Goal: Browse casually: Explore the website without a specific task or goal

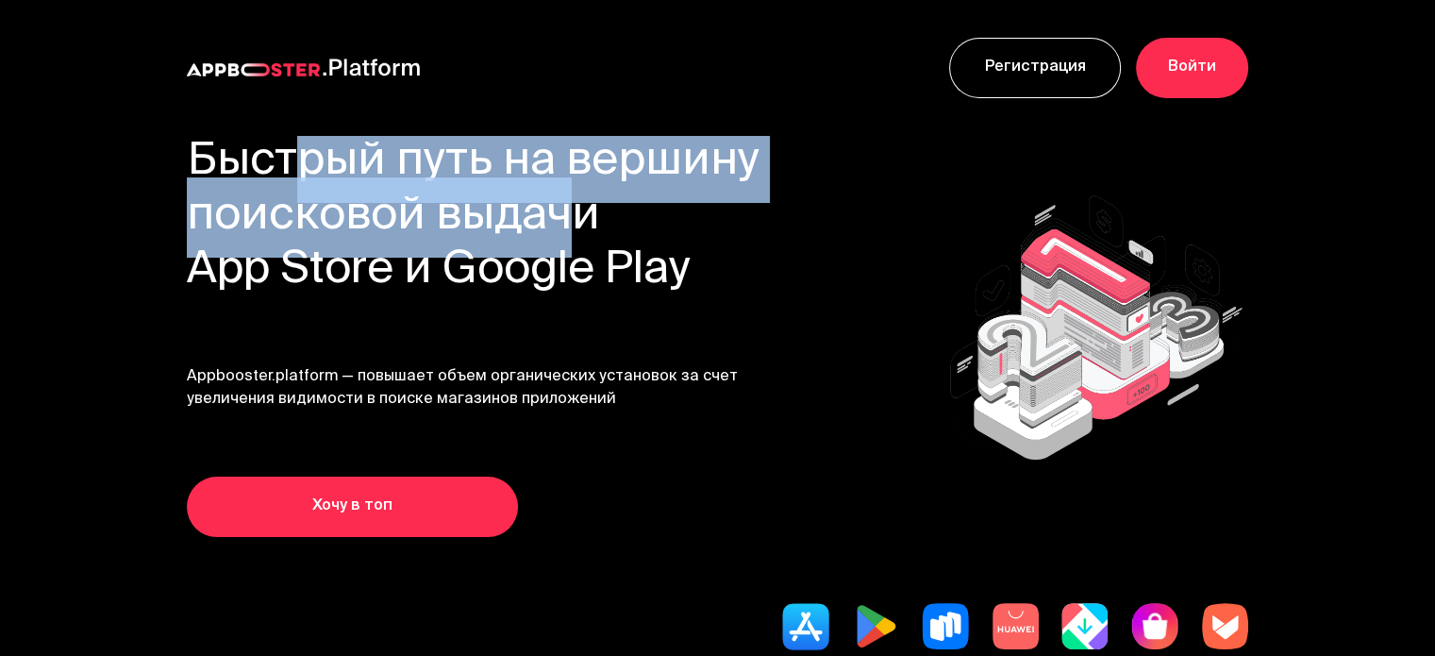
drag, startPoint x: 284, startPoint y: 150, endPoint x: 561, endPoint y: 226, distance: 287.5
click at [561, 226] on h1 "Быстрый путь на вершину поисковой выдачи App Store и Google Play" at bounding box center [474, 217] width 574 height 163
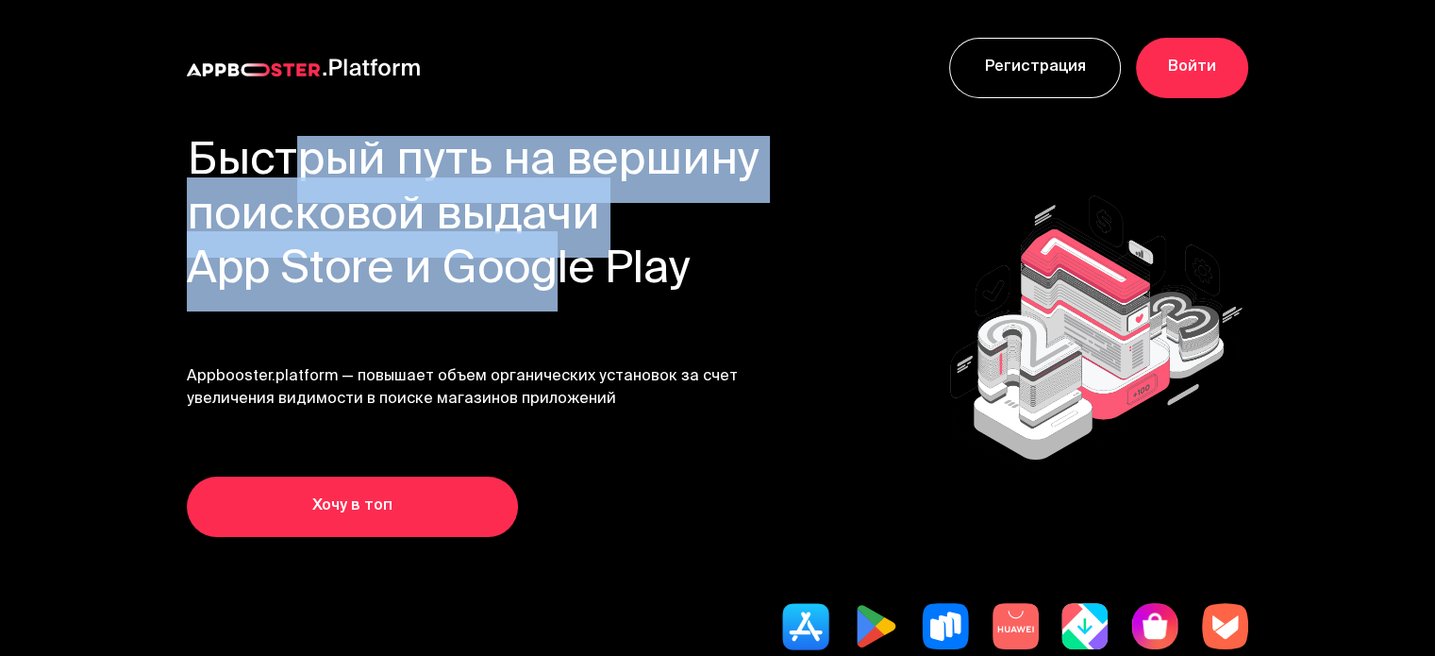
drag, startPoint x: 524, startPoint y: 262, endPoint x: 286, endPoint y: 158, distance: 259.8
click at [286, 158] on h1 "Быстрый путь на вершину поисковой выдачи App Store и Google Play" at bounding box center [474, 217] width 574 height 163
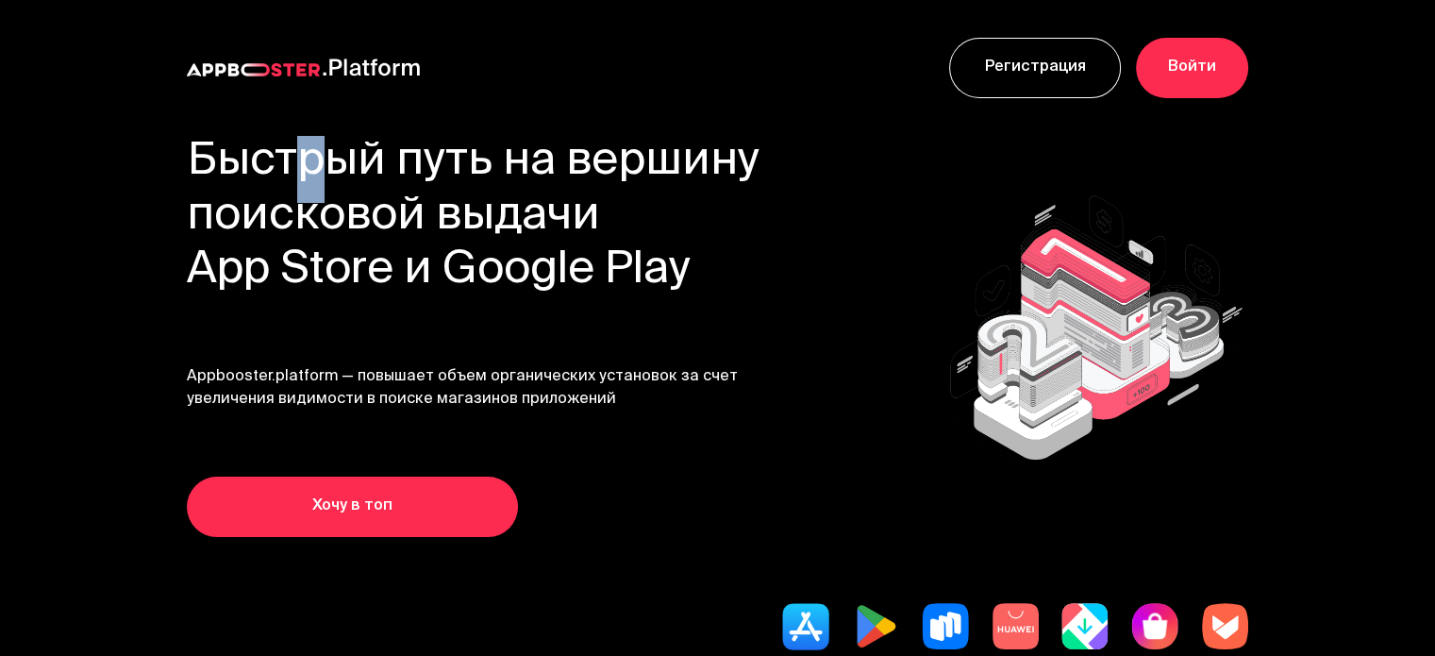
click at [295, 158] on h1 "Быстрый путь на вершину поисковой выдачи App Store и Google Play" at bounding box center [474, 217] width 574 height 163
drag, startPoint x: 295, startPoint y: 158, endPoint x: 275, endPoint y: 160, distance: 21.0
click at [275, 160] on h1 "Быстрый путь на вершину поисковой выдачи App Store и Google Play" at bounding box center [474, 217] width 574 height 163
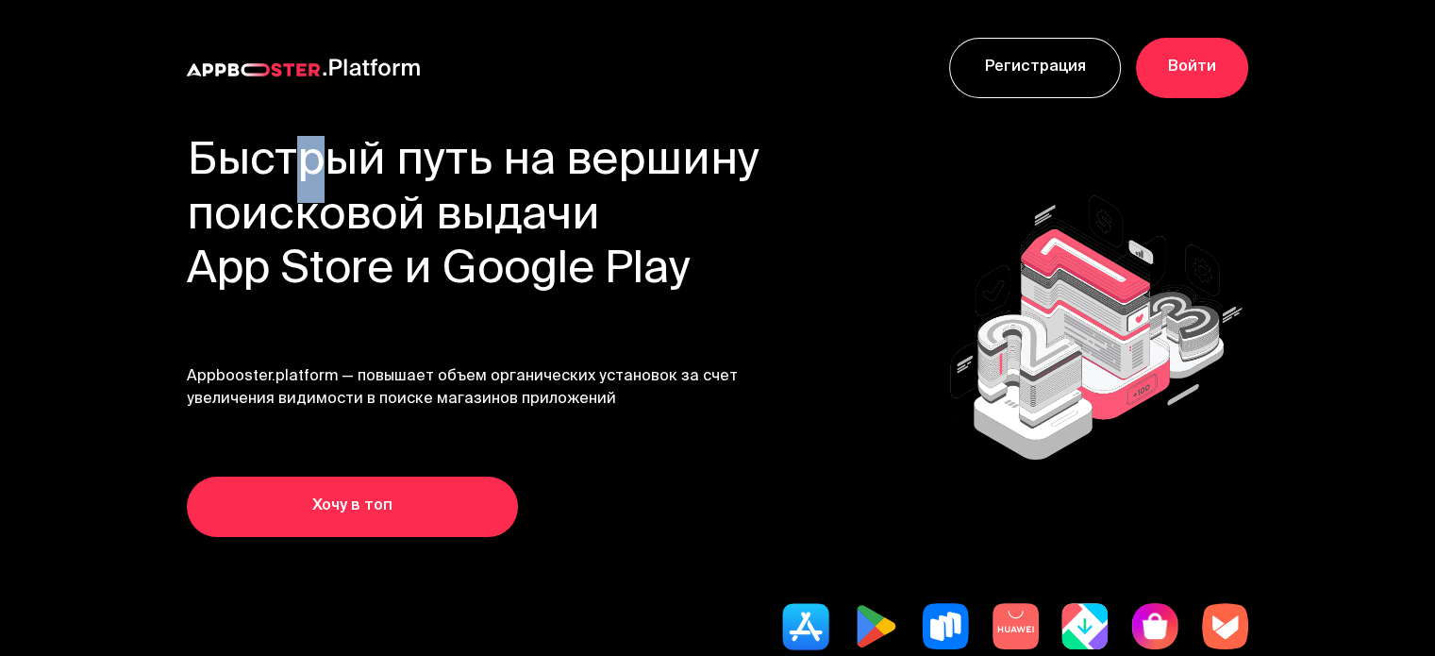
drag, startPoint x: 275, startPoint y: 160, endPoint x: 289, endPoint y: 159, distance: 14.3
click at [289, 159] on h1 "Быстрый путь на вершину поисковой выдачи App Store и Google Play" at bounding box center [474, 217] width 574 height 163
drag, startPoint x: 289, startPoint y: 159, endPoint x: 274, endPoint y: 165, distance: 16.5
click at [274, 165] on h1 "Быстрый путь на вершину поисковой выдачи App Store и Google Play" at bounding box center [474, 217] width 574 height 163
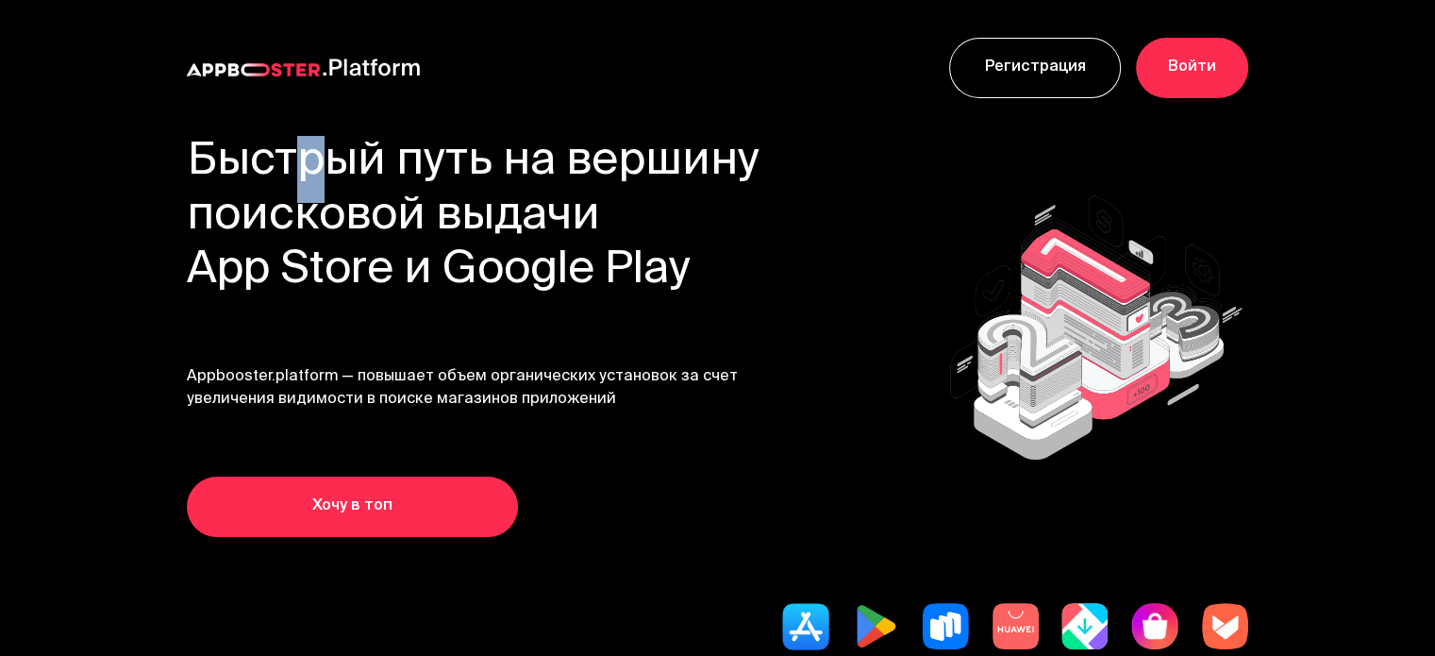
click at [274, 165] on h1 "Быстрый путь на вершину поисковой выдачи App Store и Google Play" at bounding box center [474, 217] width 574 height 163
click at [287, 161] on h1 "Быстрый путь на вершину поисковой выдачи App Store и Google Play" at bounding box center [474, 217] width 574 height 163
drag, startPoint x: 289, startPoint y: 159, endPoint x: 274, endPoint y: 161, distance: 15.2
click at [274, 161] on h1 "Быстрый путь на вершину поисковой выдачи App Store и Google Play" at bounding box center [474, 217] width 574 height 163
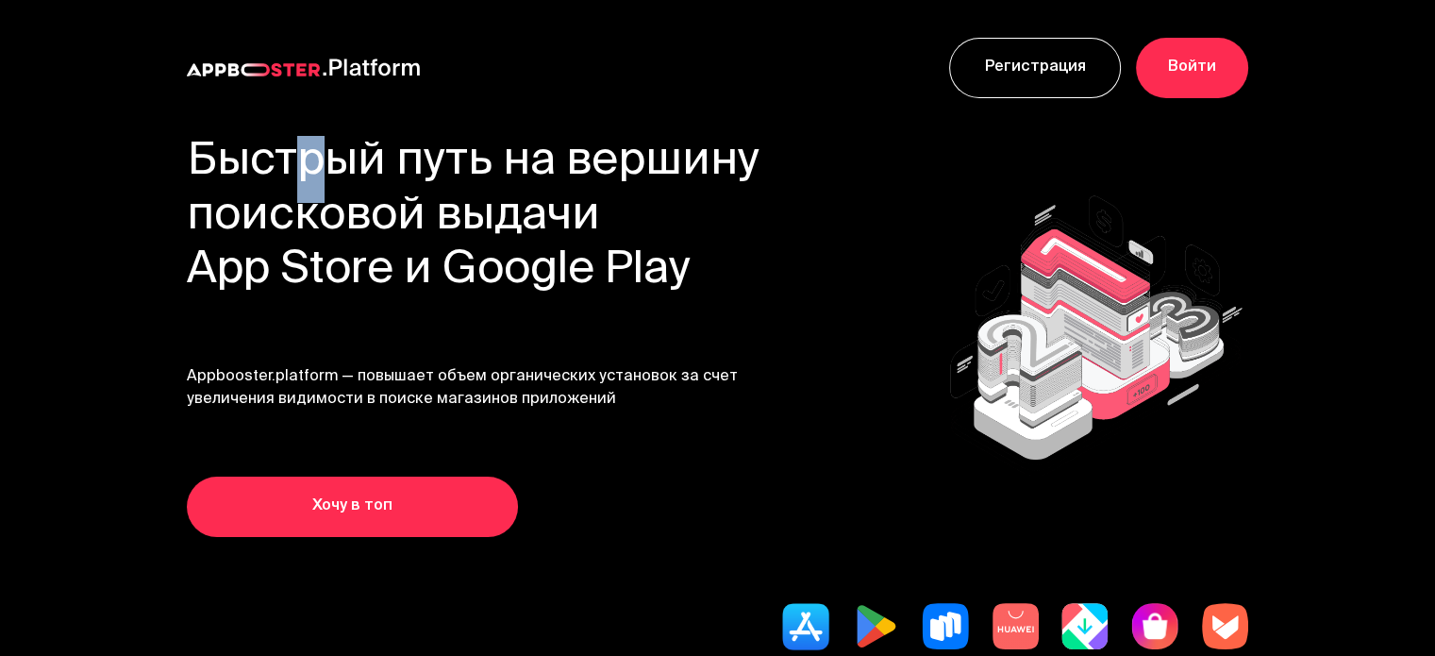
click at [274, 161] on h1 "Быстрый путь на вершину поисковой выдачи App Store и Google Play" at bounding box center [474, 217] width 574 height 163
click at [274, 371] on span "Appbooster.platform — повышает объем органических установок за счет увеличения …" at bounding box center [474, 387] width 574 height 45
drag, startPoint x: 515, startPoint y: 277, endPoint x: 553, endPoint y: 266, distance: 39.4
click at [553, 266] on h1 "Быстрый путь на вершину поисковой выдачи App Store и Google Play" at bounding box center [474, 217] width 574 height 163
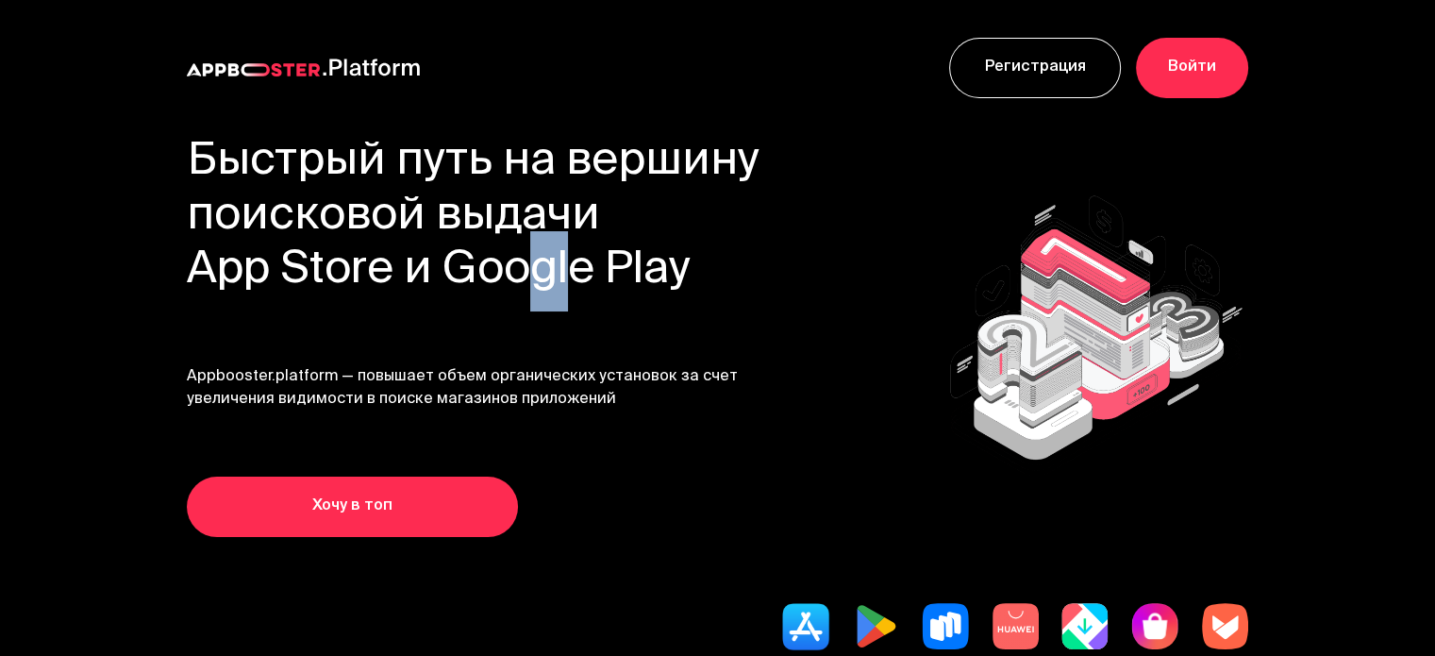
click at [553, 266] on h1 "Быстрый путь на вершину поисковой выдачи App Store и Google Play" at bounding box center [474, 217] width 574 height 163
drag, startPoint x: 553, startPoint y: 266, endPoint x: 505, endPoint y: 286, distance: 52.0
click at [505, 286] on h1 "Быстрый путь на вершину поисковой выдачи App Store и Google Play" at bounding box center [474, 217] width 574 height 163
drag, startPoint x: 513, startPoint y: 264, endPoint x: 555, endPoint y: 263, distance: 41.5
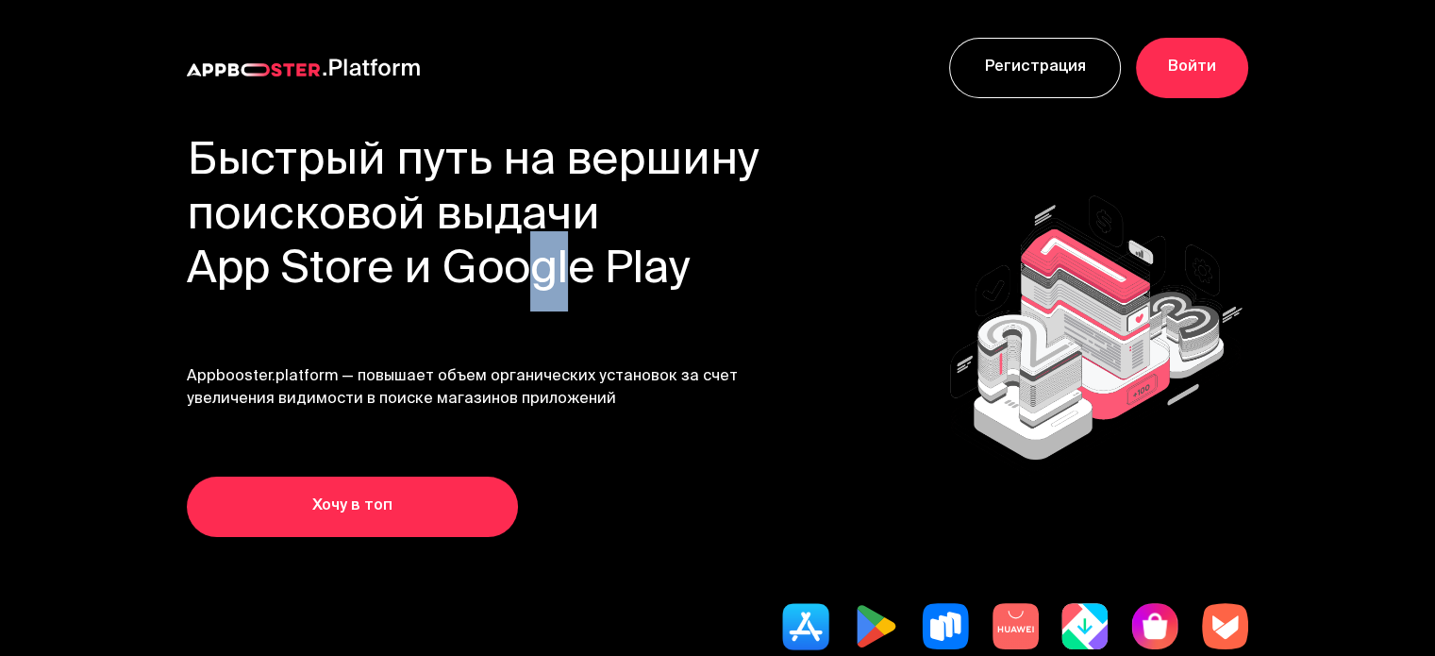
click at [555, 263] on h1 "Быстрый путь на вершину поисковой выдачи App Store и Google Play" at bounding box center [474, 217] width 574 height 163
